Goal: Information Seeking & Learning: Learn about a topic

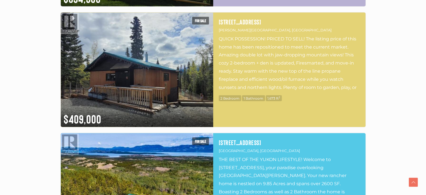
scroll to position [1151, 0]
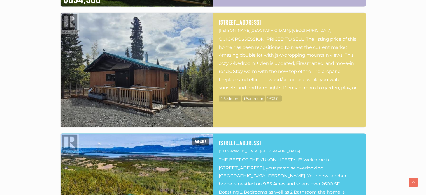
click at [98, 86] on img at bounding box center [137, 70] width 152 height 114
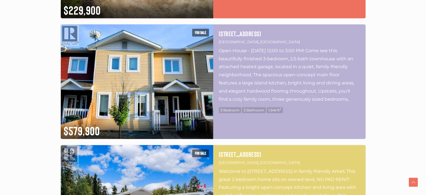
scroll to position [539, 0]
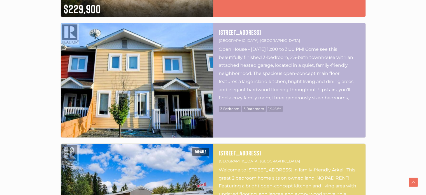
click at [133, 92] on img at bounding box center [137, 80] width 152 height 114
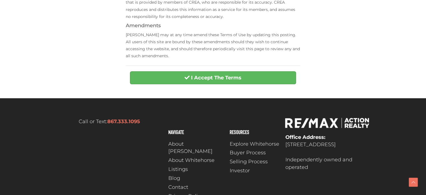
scroll to position [267, 0]
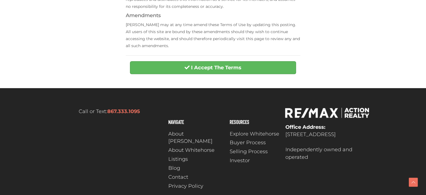
click at [172, 76] on div "I Accept The Terms" at bounding box center [213, 69] width 174 height 16
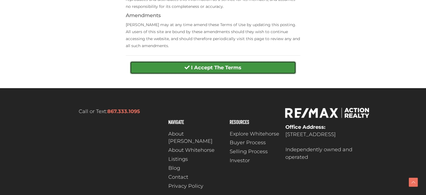
click at [170, 67] on button "I Accept The Terms" at bounding box center [213, 67] width 166 height 13
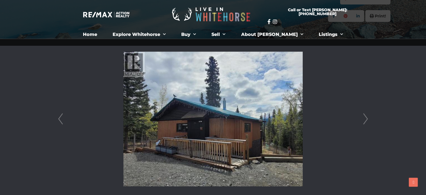
scroll to position [121, 0]
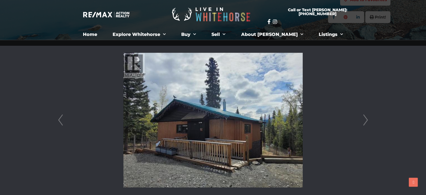
click at [367, 121] on link "Next" at bounding box center [365, 120] width 8 height 160
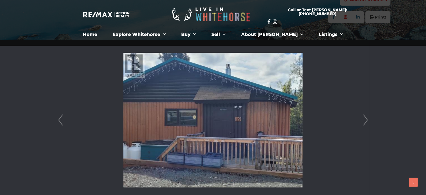
click at [367, 121] on link "Next" at bounding box center [365, 120] width 8 height 160
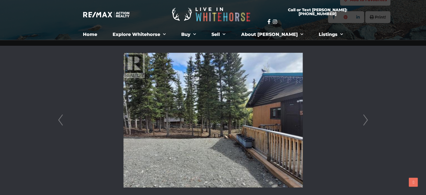
click at [367, 121] on link "Next" at bounding box center [365, 120] width 8 height 160
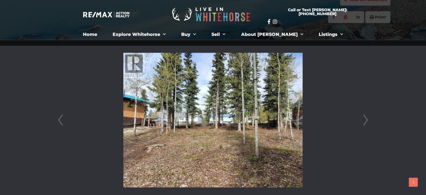
click at [367, 121] on link "Next" at bounding box center [365, 120] width 8 height 160
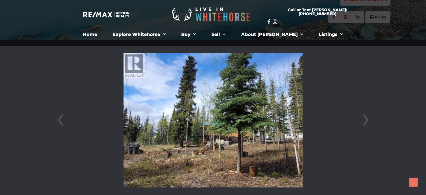
click at [367, 121] on link "Next" at bounding box center [365, 120] width 8 height 160
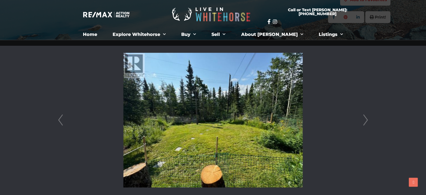
click at [367, 121] on link "Next" at bounding box center [365, 120] width 8 height 160
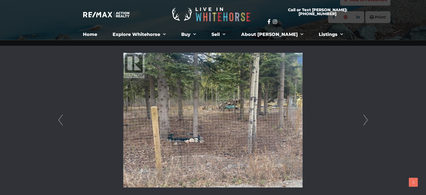
click at [367, 121] on link "Next" at bounding box center [365, 120] width 8 height 160
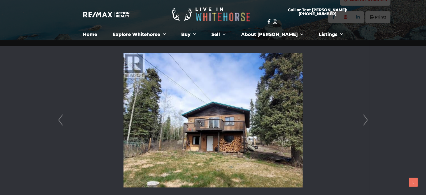
click at [367, 121] on link "Next" at bounding box center [365, 120] width 8 height 160
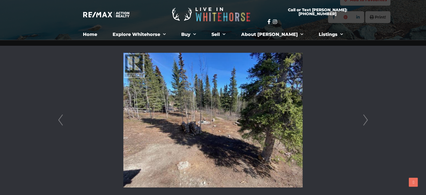
click at [367, 121] on link "Next" at bounding box center [365, 120] width 8 height 160
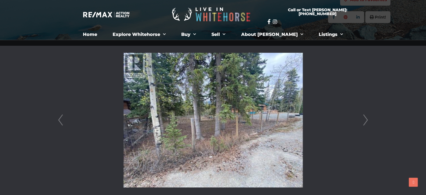
click at [367, 121] on link "Next" at bounding box center [365, 120] width 8 height 160
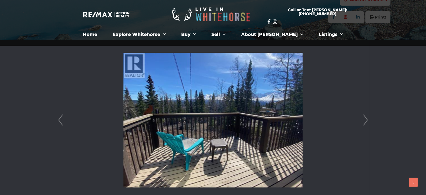
click at [367, 121] on link "Next" at bounding box center [365, 120] width 8 height 160
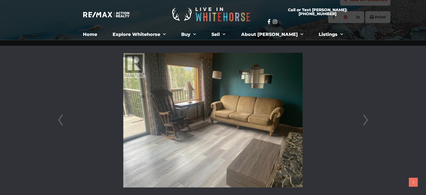
click at [367, 121] on link "Next" at bounding box center [365, 120] width 8 height 160
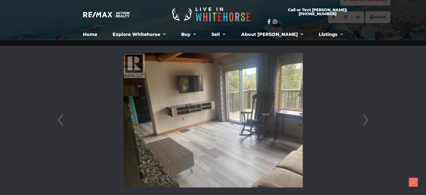
click at [367, 121] on link "Next" at bounding box center [365, 120] width 8 height 160
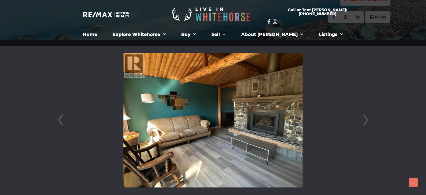
click at [367, 121] on link "Next" at bounding box center [365, 120] width 8 height 160
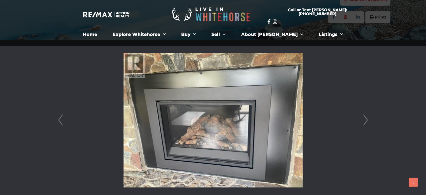
click at [367, 121] on link "Next" at bounding box center [365, 120] width 8 height 160
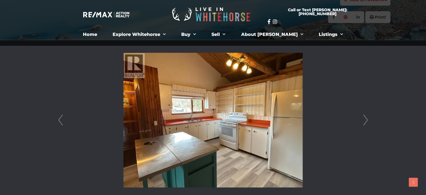
click at [367, 121] on link "Next" at bounding box center [365, 120] width 8 height 160
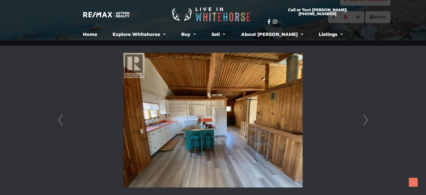
click at [367, 121] on link "Next" at bounding box center [365, 120] width 8 height 160
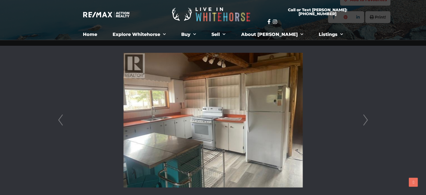
click at [367, 121] on link "Next" at bounding box center [365, 120] width 8 height 160
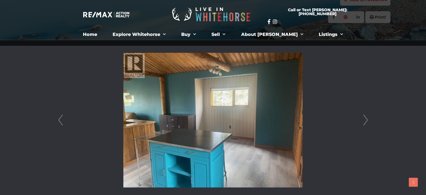
click at [367, 121] on link "Next" at bounding box center [365, 120] width 8 height 160
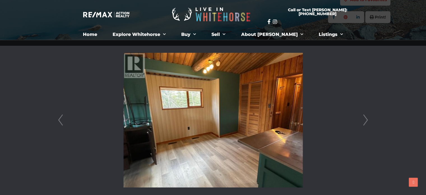
click at [367, 121] on link "Next" at bounding box center [365, 120] width 8 height 160
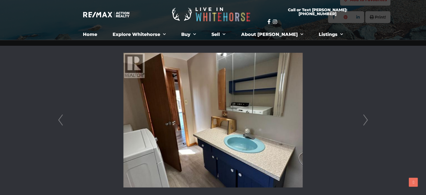
click at [367, 121] on link "Next" at bounding box center [365, 120] width 8 height 160
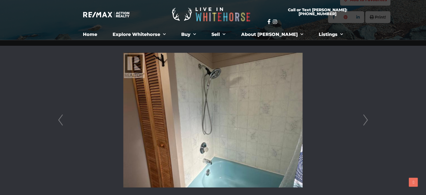
click at [367, 121] on link "Next" at bounding box center [365, 120] width 8 height 160
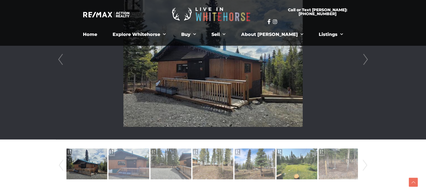
scroll to position [180, 0]
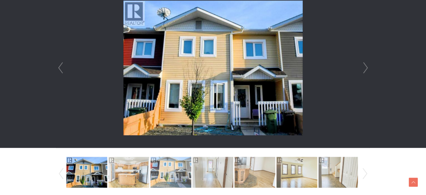
scroll to position [172, 0]
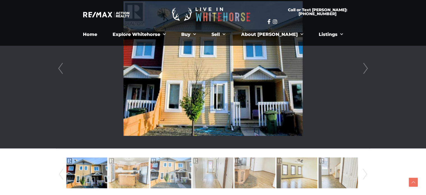
click at [364, 68] on link "Next" at bounding box center [365, 69] width 8 height 160
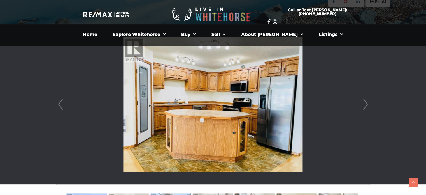
scroll to position [135, 0]
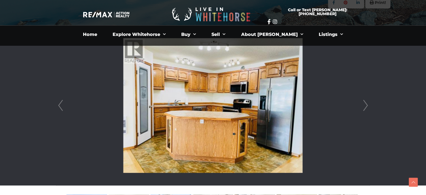
click at [369, 104] on link "Next" at bounding box center [365, 105] width 8 height 160
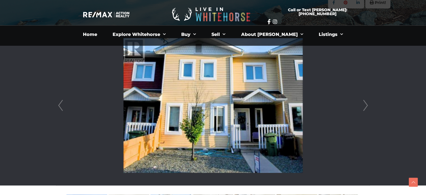
click at [369, 104] on link "Next" at bounding box center [365, 105] width 8 height 160
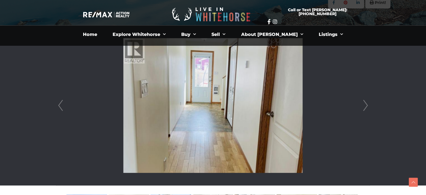
click at [369, 104] on link "Next" at bounding box center [365, 105] width 8 height 160
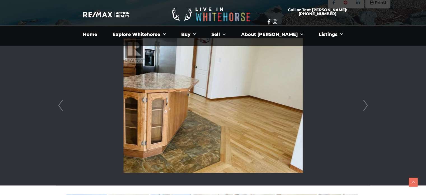
click at [369, 104] on link "Next" at bounding box center [365, 105] width 8 height 160
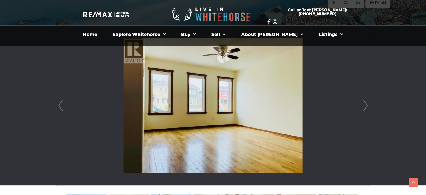
click at [369, 104] on link "Next" at bounding box center [365, 105] width 8 height 160
